Goal: Task Accomplishment & Management: Complete application form

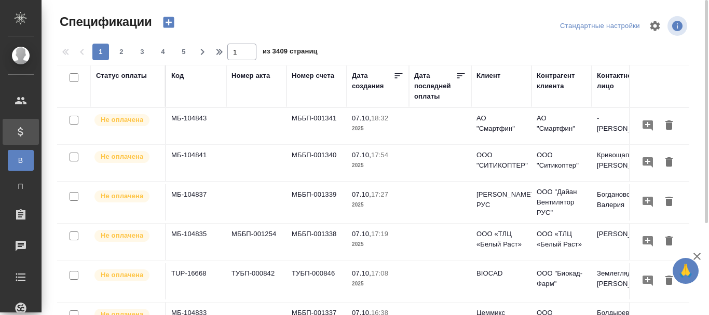
click at [175, 76] on div "Код" at bounding box center [177, 76] width 12 height 10
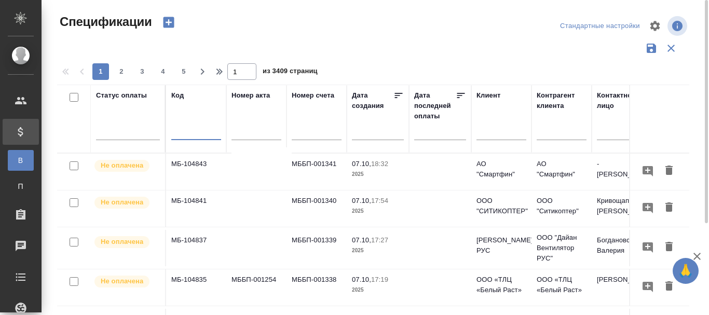
click at [189, 134] on input "text" at bounding box center [196, 133] width 50 height 13
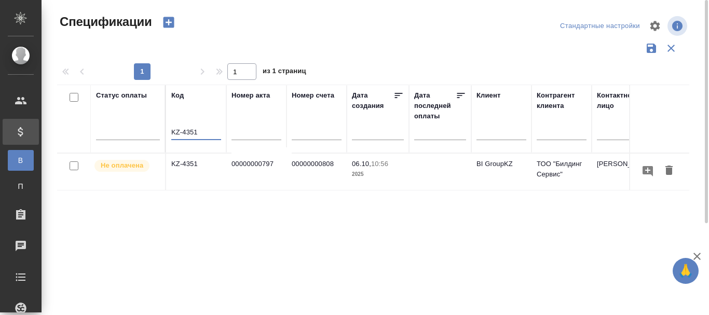
type input "KZ-4351"
click at [181, 160] on td "KZ-4351" at bounding box center [196, 172] width 60 height 36
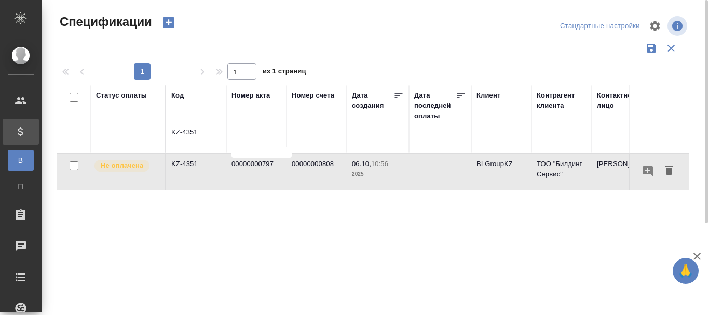
click at [181, 159] on td "KZ-4351" at bounding box center [196, 172] width 60 height 36
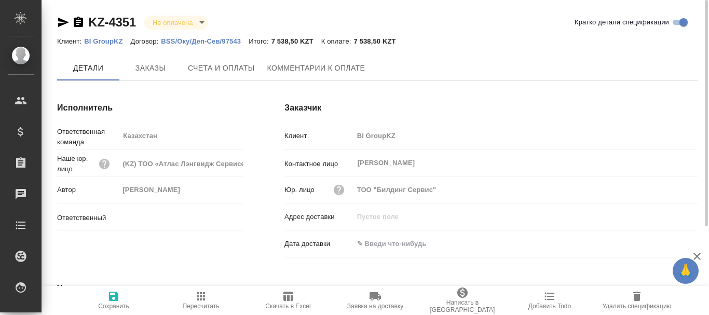
type input "Асланукова Сати"
click at [183, 38] on p "BSS/Оку/Деп-Сев/97543" at bounding box center [205, 41] width 88 height 8
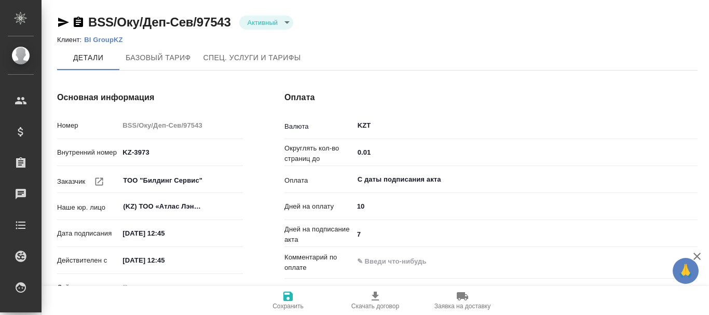
type input "Стандартный шаблон - [PHONE_NUMBER] - ВЫБЕРИ МЕНЯ!"
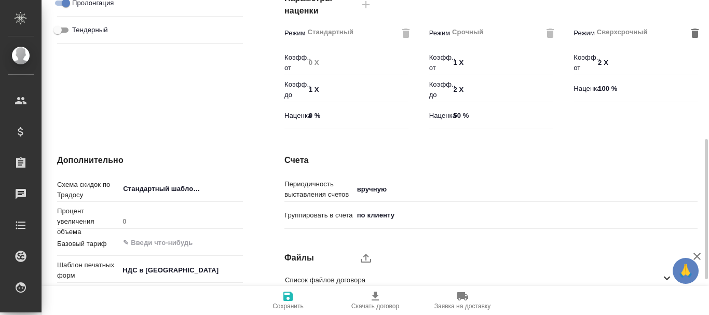
scroll to position [391, 0]
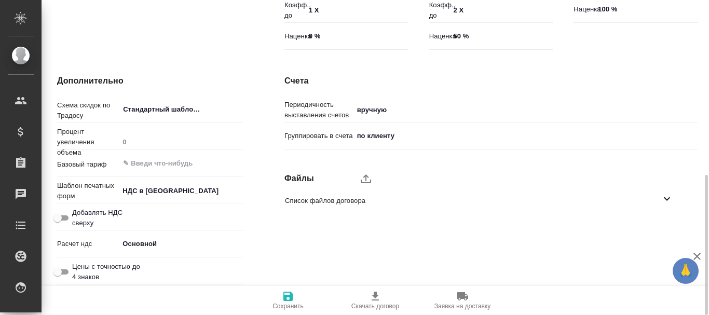
click at [372, 179] on icon "upload" at bounding box center [366, 178] width 12 height 12
click at [0, 0] on input "upload" at bounding box center [0, 0] width 0 height 0
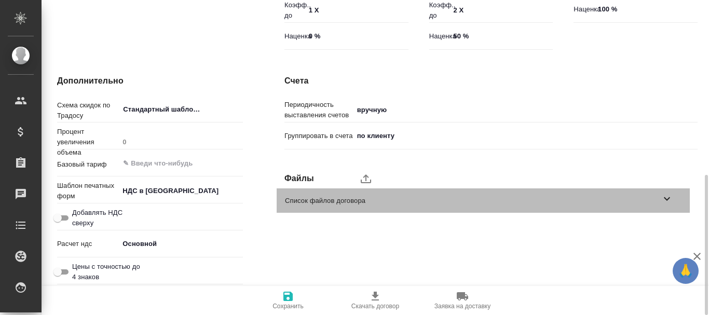
click at [307, 207] on div "Список файлов договора" at bounding box center [483, 200] width 413 height 24
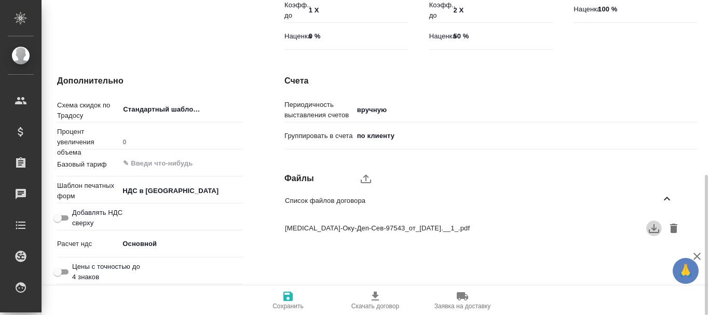
click at [656, 226] on icon "button" at bounding box center [654, 228] width 12 height 12
